Goal: Information Seeking & Learning: Check status

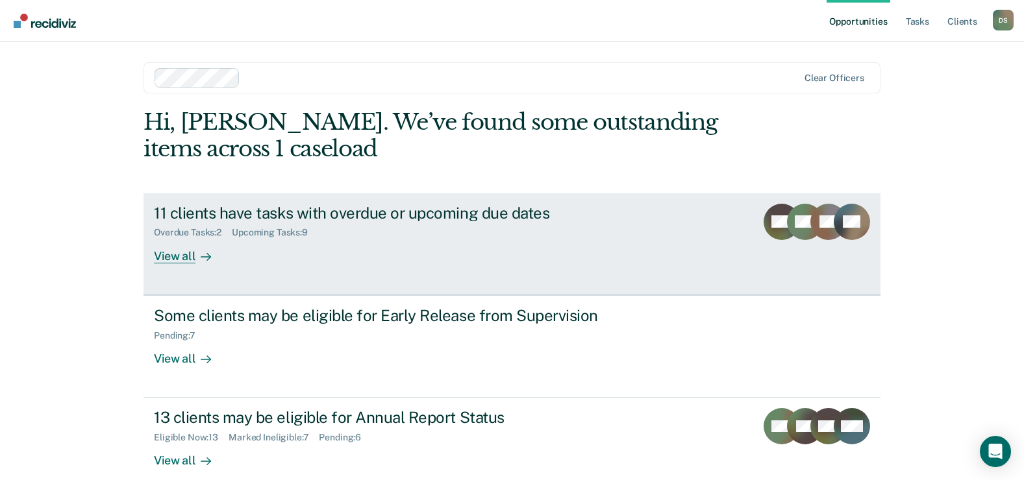
scroll to position [19, 0]
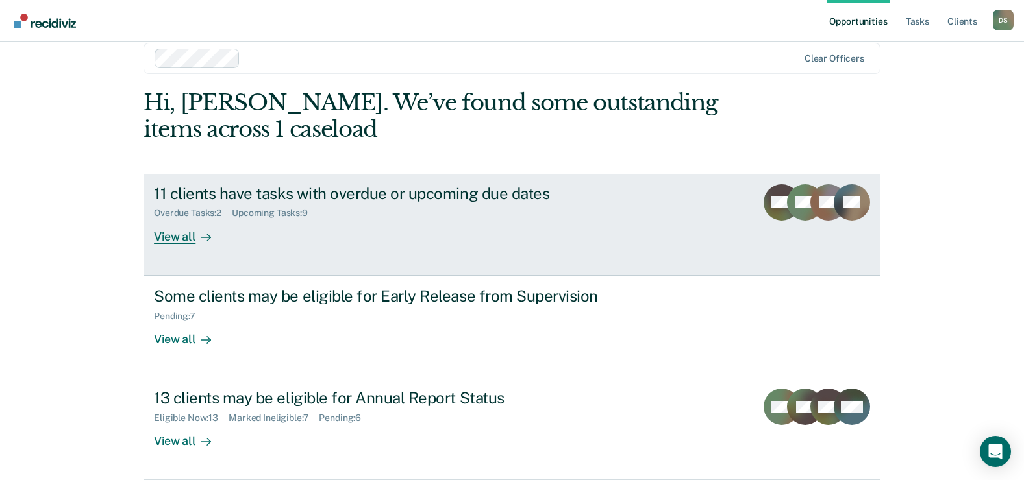
click at [370, 197] on div "11 clients have tasks with overdue or upcoming due dates" at bounding box center [382, 193] width 456 height 19
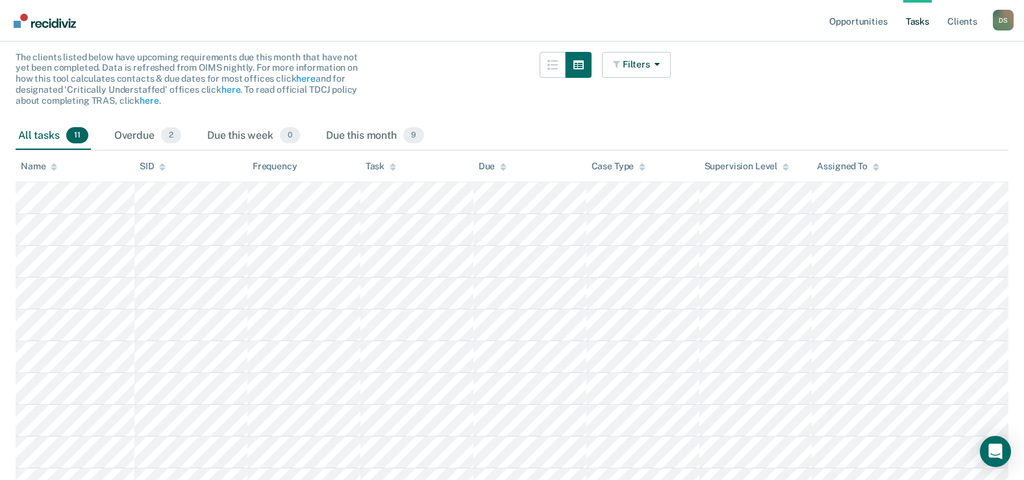
scroll to position [195, 0]
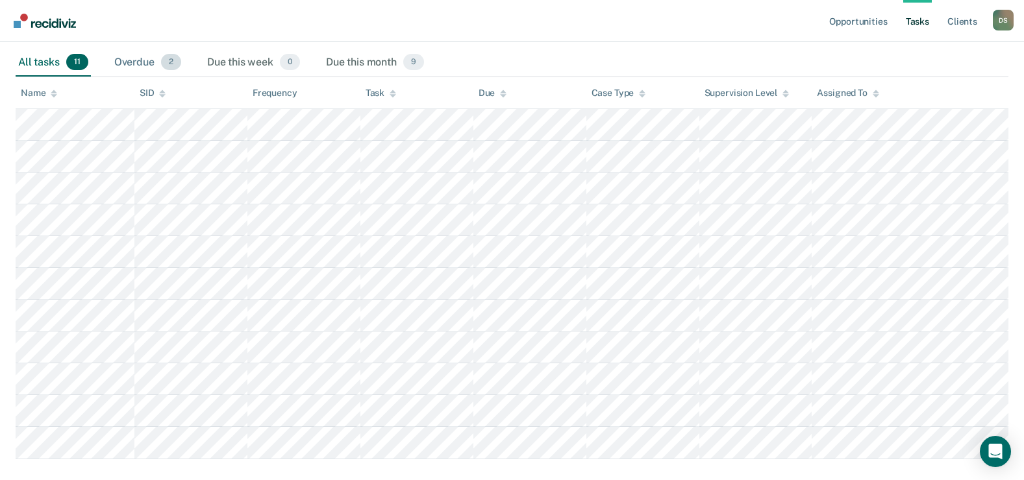
click at [123, 66] on div "Overdue 2" at bounding box center [148, 63] width 72 height 29
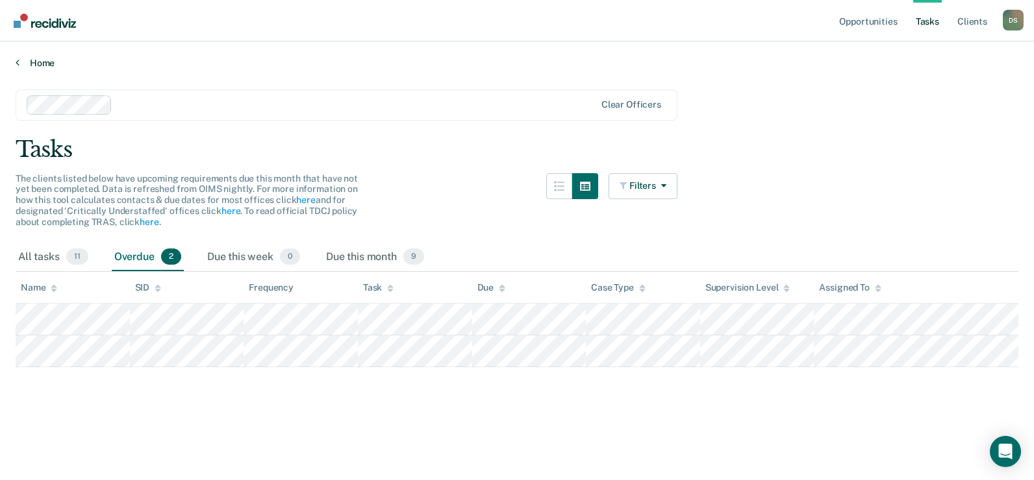
click at [31, 66] on link "Home" at bounding box center [517, 63] width 1002 height 12
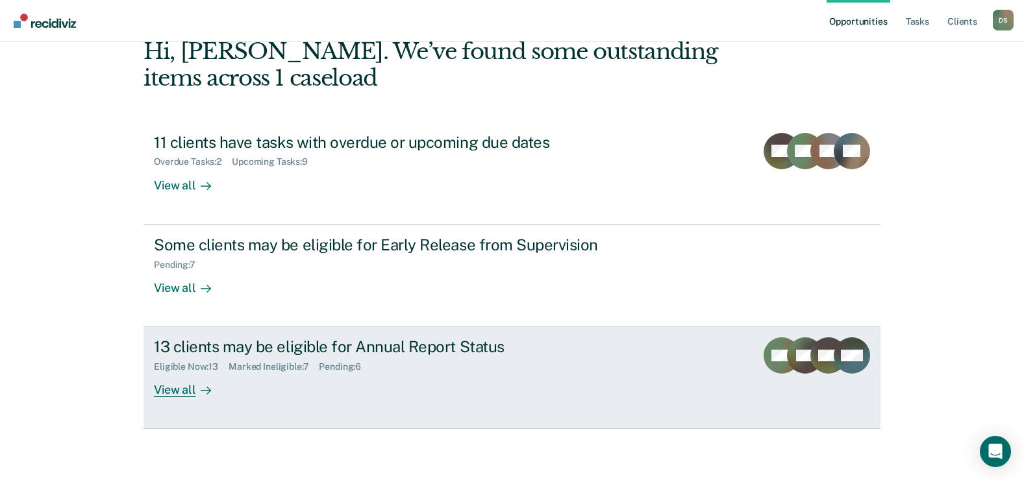
scroll to position [71, 0]
click at [247, 347] on div "13 clients may be eligible for Annual Report Status" at bounding box center [382, 346] width 456 height 19
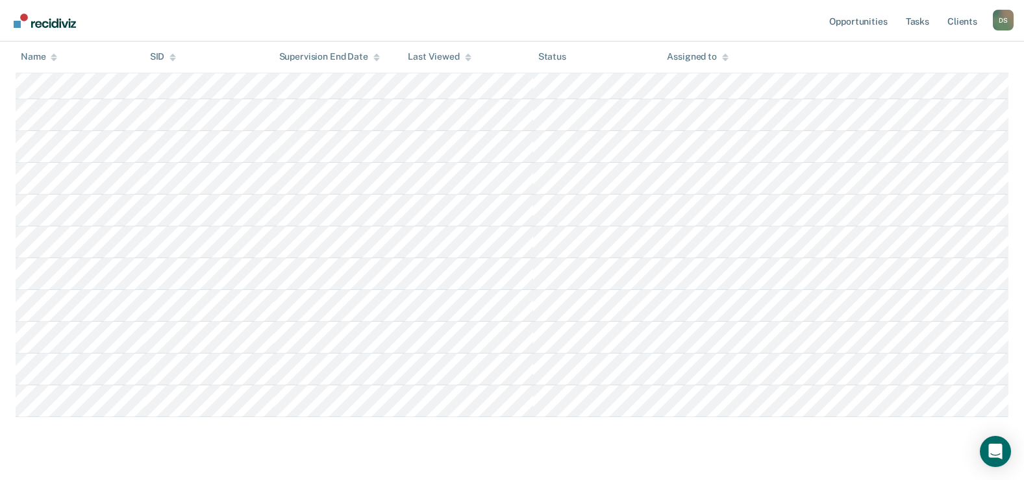
scroll to position [325, 0]
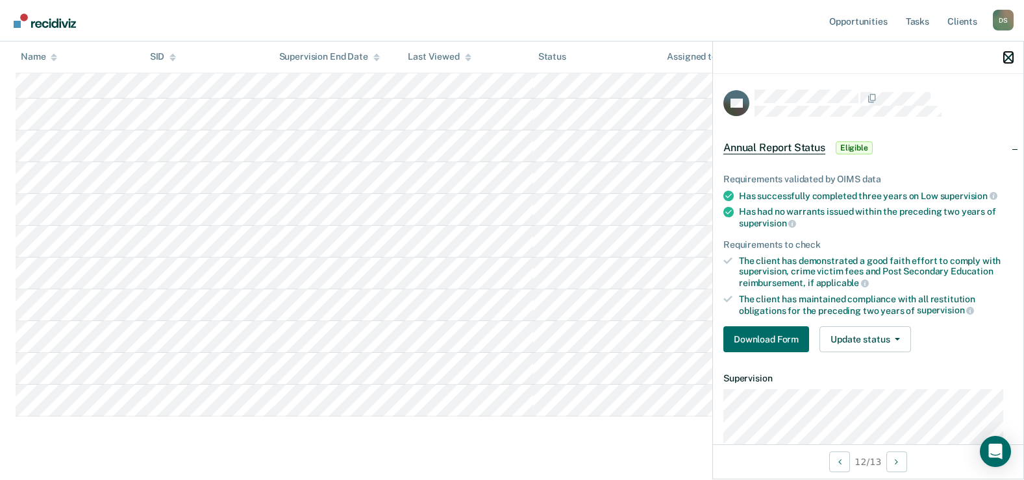
click at [1009, 60] on icon "button" at bounding box center [1008, 57] width 9 height 9
click at [1010, 59] on icon "button" at bounding box center [1008, 57] width 9 height 9
click at [1008, 60] on icon "button" at bounding box center [1008, 57] width 9 height 9
click at [1012, 55] on icon "button" at bounding box center [1008, 57] width 9 height 9
